Goal: Information Seeking & Learning: Learn about a topic

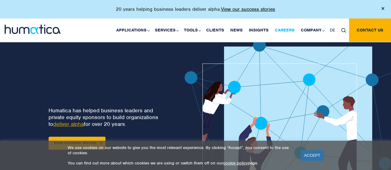
click at [288, 29] on link "Careers" at bounding box center [285, 31] width 26 height 24
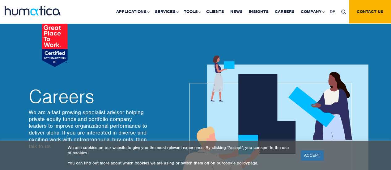
click at [310, 165] on div "We use cookies on our website to give you the most relevant experience. By clic…" at bounding box center [196, 155] width 376 height 21
click at [310, 153] on link "ACCEPT" at bounding box center [312, 156] width 23 height 10
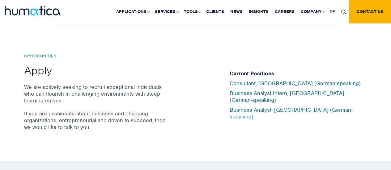
scroll to position [2036, 0]
click at [97, 83] on p "We are actively seeking to recruit exceptional individuals who can flourish in …" at bounding box center [96, 93] width 144 height 20
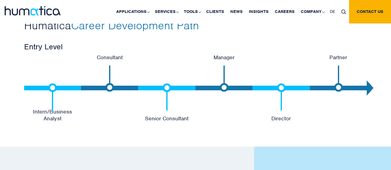
scroll to position [1292, 0]
